Goal: Information Seeking & Learning: Understand process/instructions

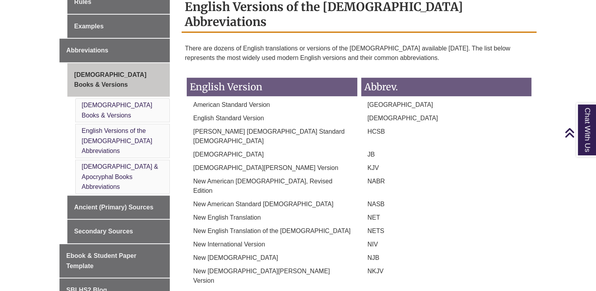
scroll to position [340, 0]
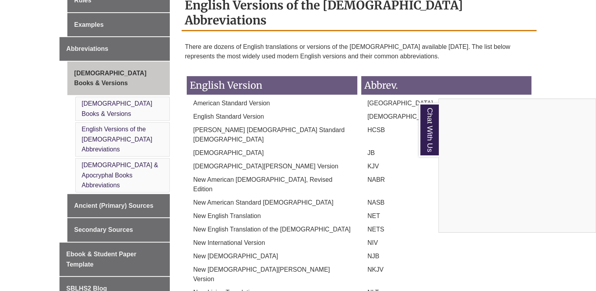
click at [225, 242] on div "Chat With Us" at bounding box center [298, 145] width 596 height 291
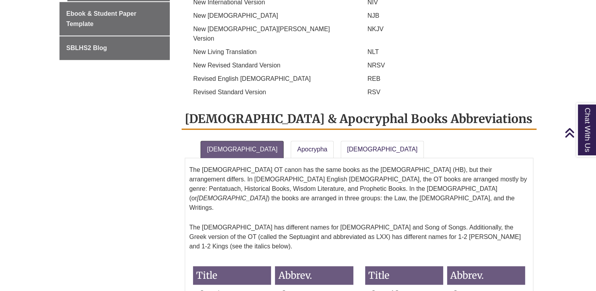
scroll to position [575, 0]
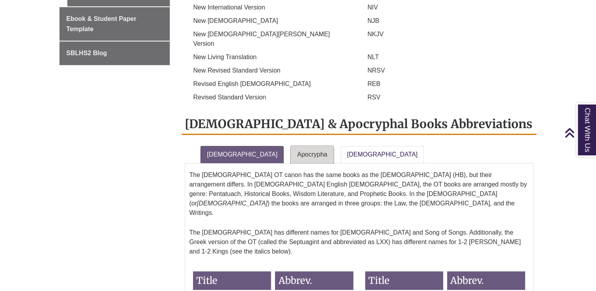
click at [291, 146] on link "Apocrypha" at bounding box center [312, 154] width 43 height 17
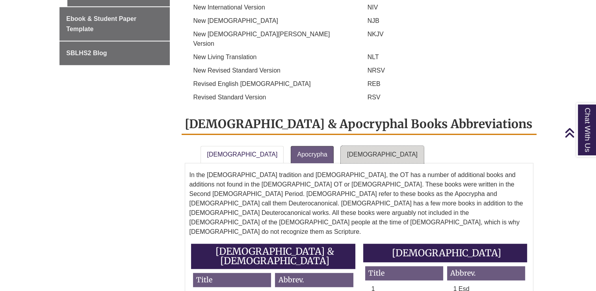
click at [341, 146] on link "[DEMOGRAPHIC_DATA]" at bounding box center [382, 154] width 83 height 17
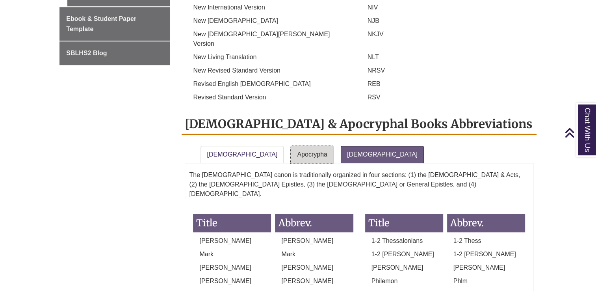
click at [291, 146] on link "Apocrypha" at bounding box center [312, 154] width 43 height 17
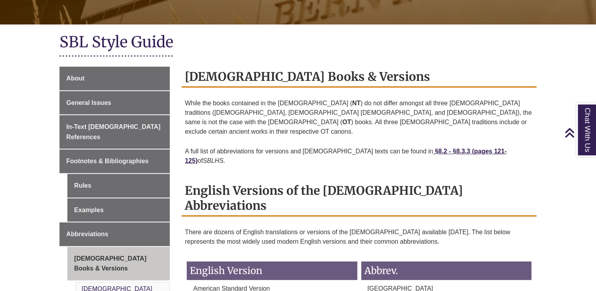
scroll to position [149, 0]
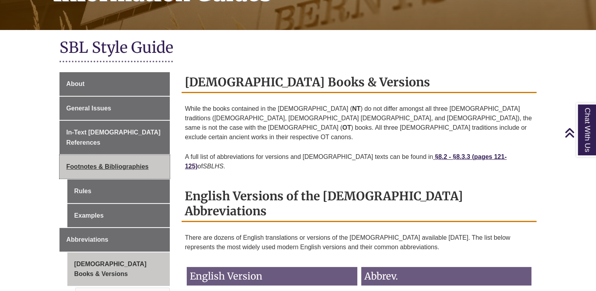
click at [95, 163] on span "Footnotes & Bibliographies" at bounding box center [107, 166] width 82 height 7
